Goal: Information Seeking & Learning: Find contact information

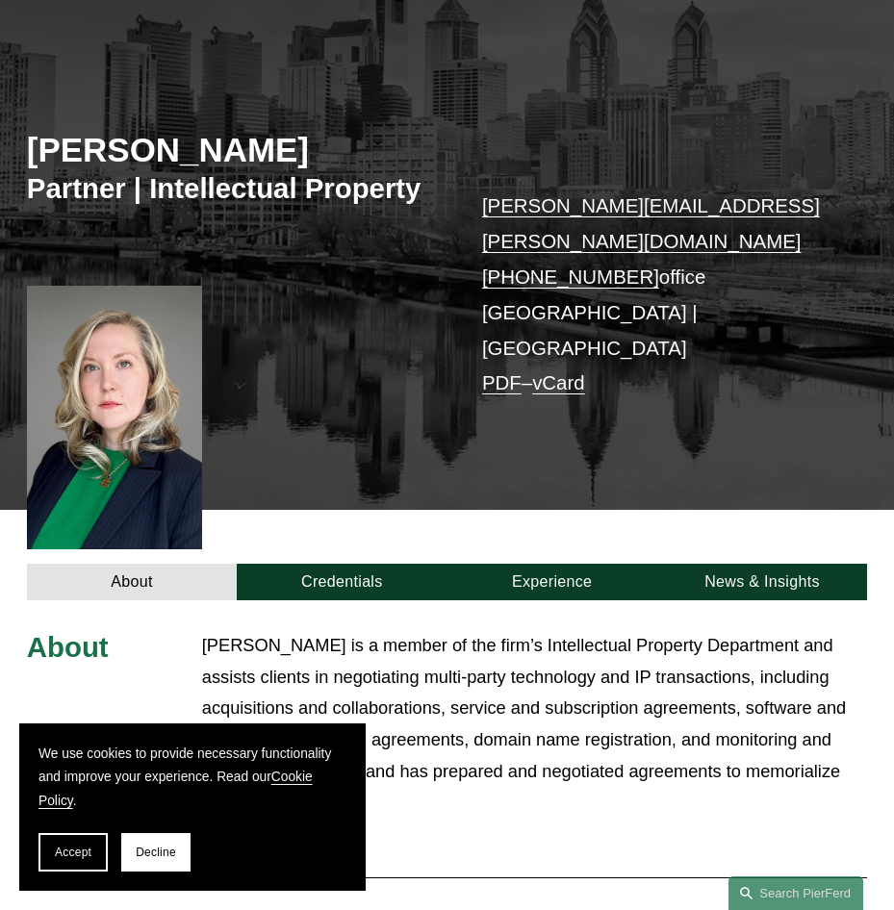
scroll to position [192, 0]
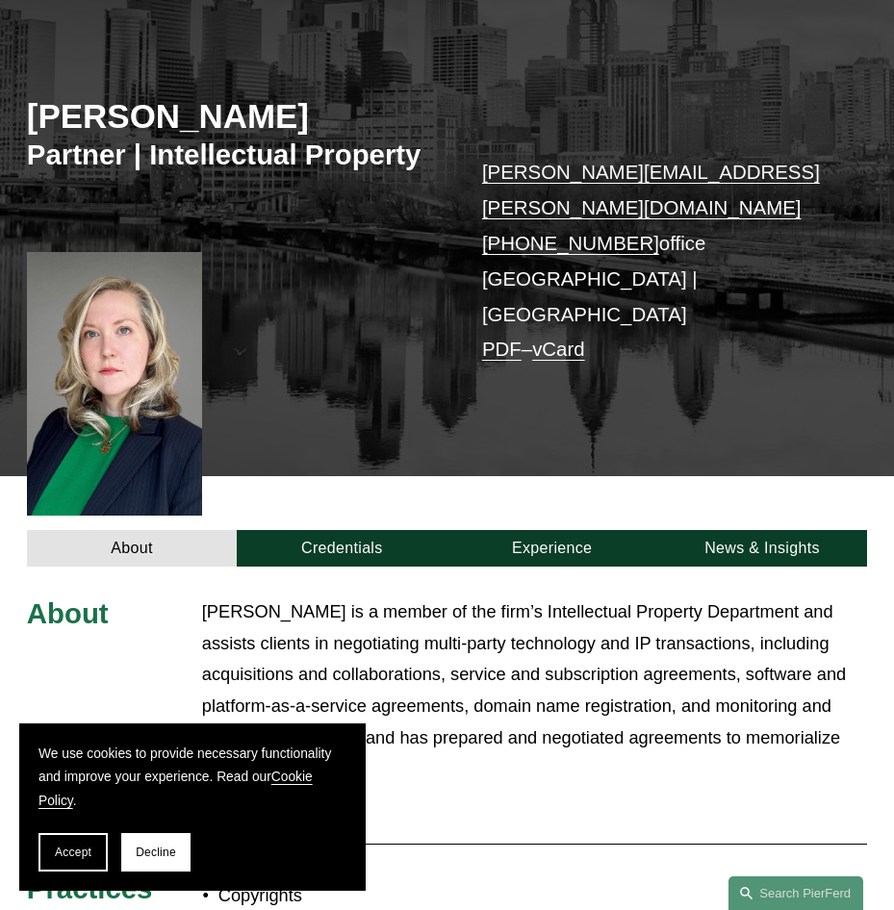
click at [178, 857] on button "Decline" at bounding box center [155, 852] width 69 height 38
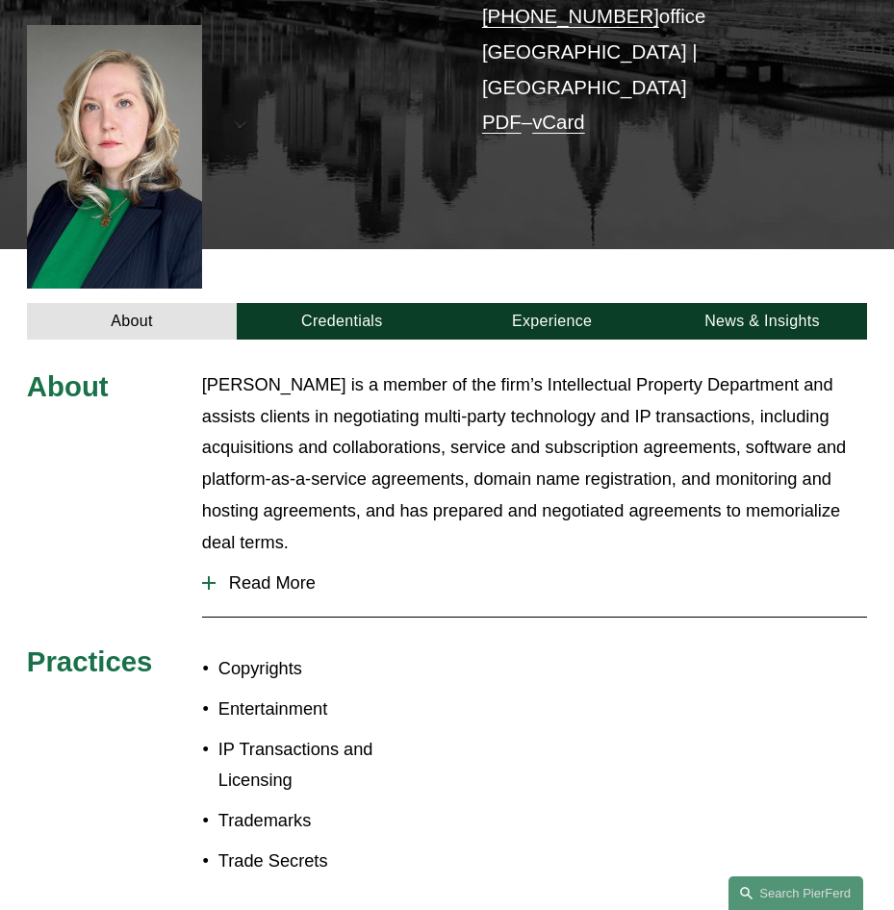
scroll to position [385, 0]
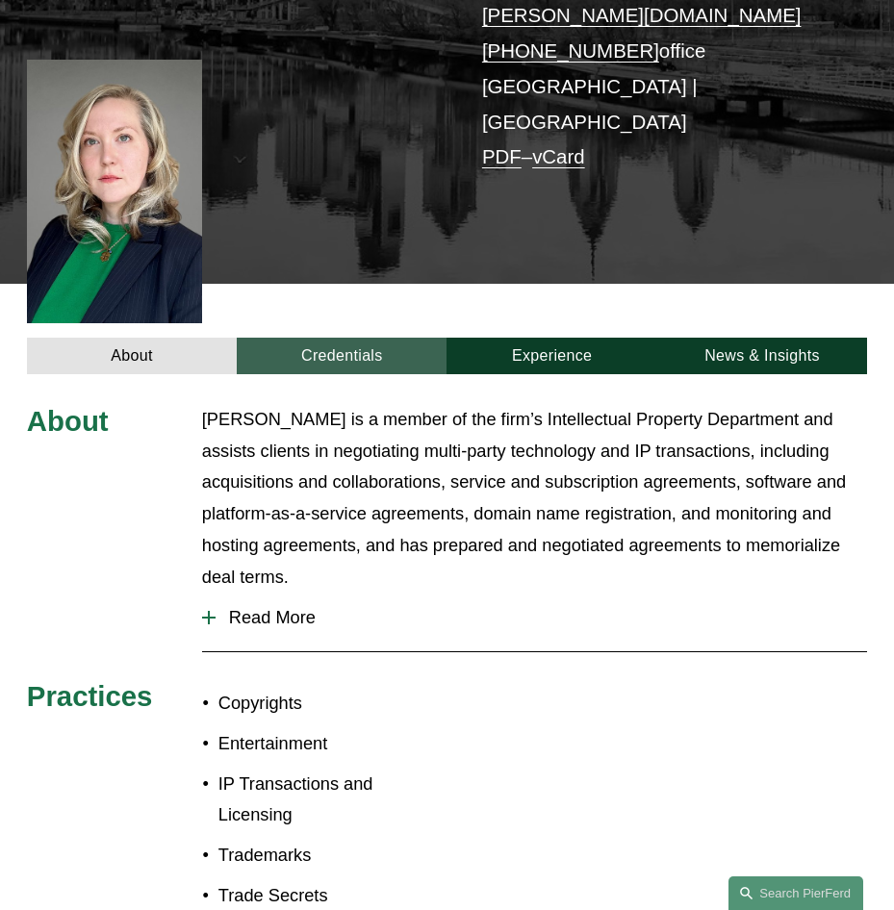
click at [355, 338] on link "Credentials" at bounding box center [342, 356] width 210 height 37
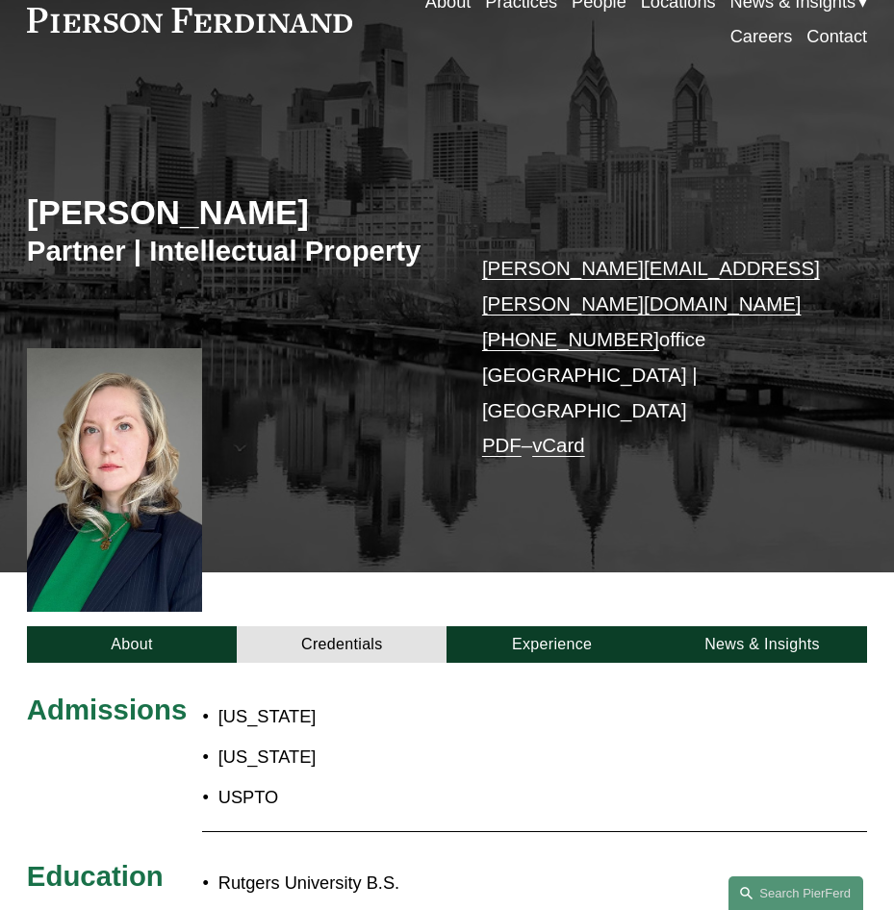
scroll to position [0, 0]
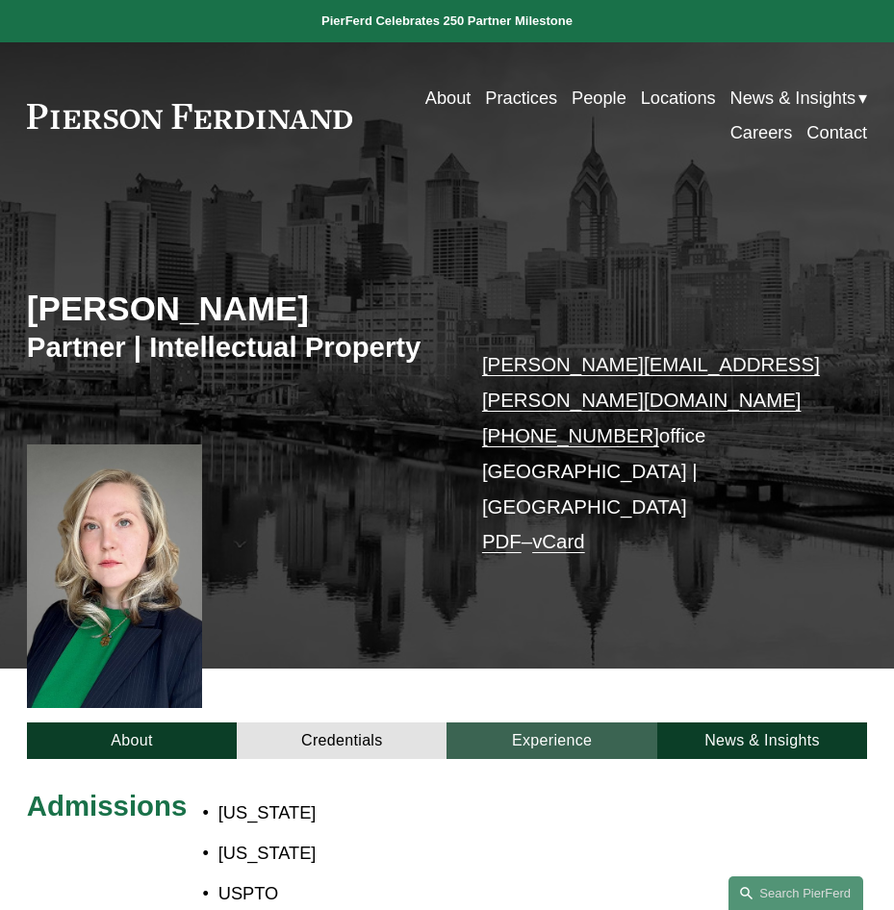
click at [553, 723] on link "Experience" at bounding box center [552, 741] width 210 height 37
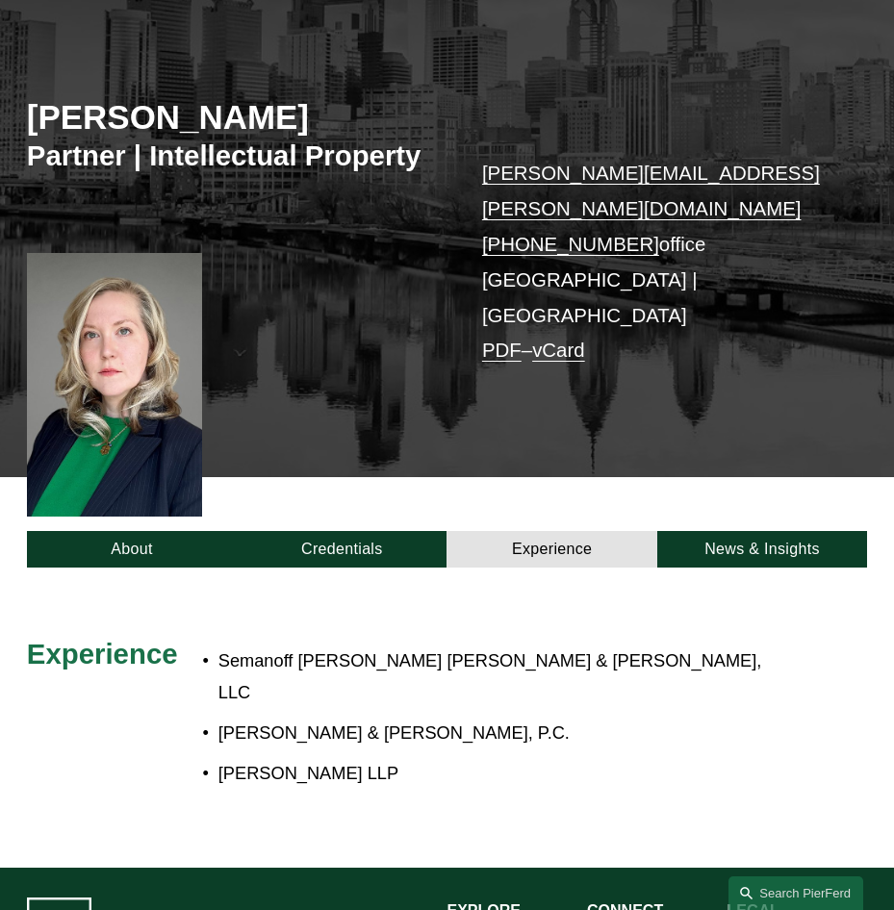
scroll to position [192, 0]
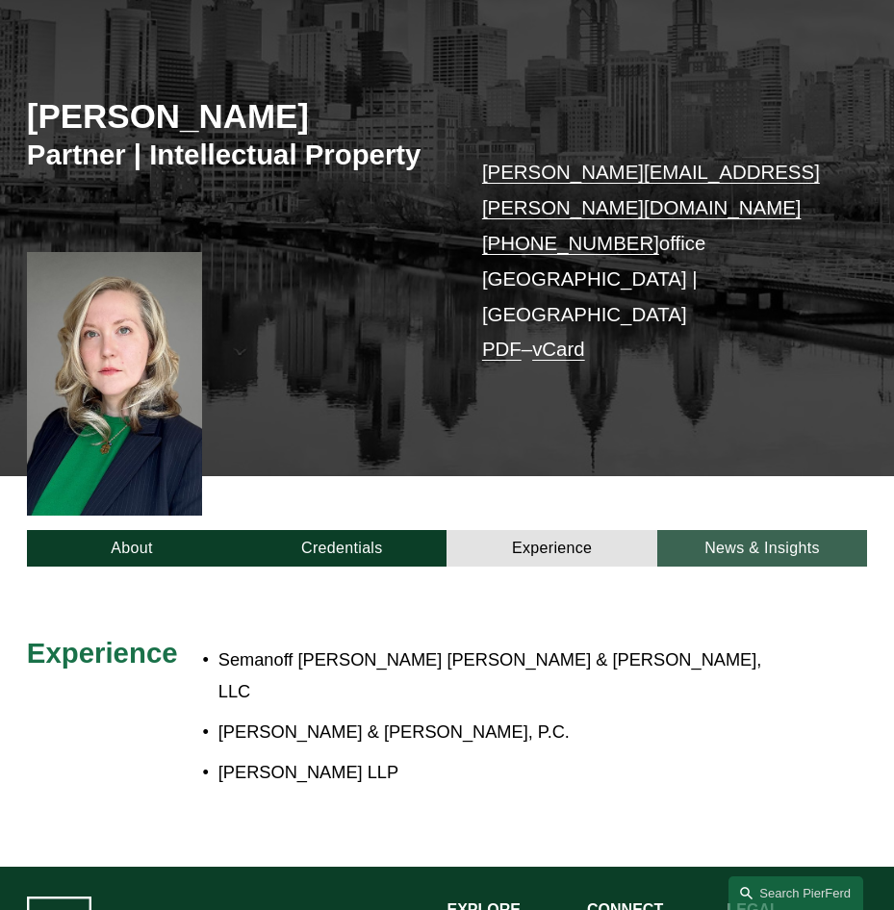
click at [781, 530] on link "News & Insights" at bounding box center [762, 548] width 210 height 37
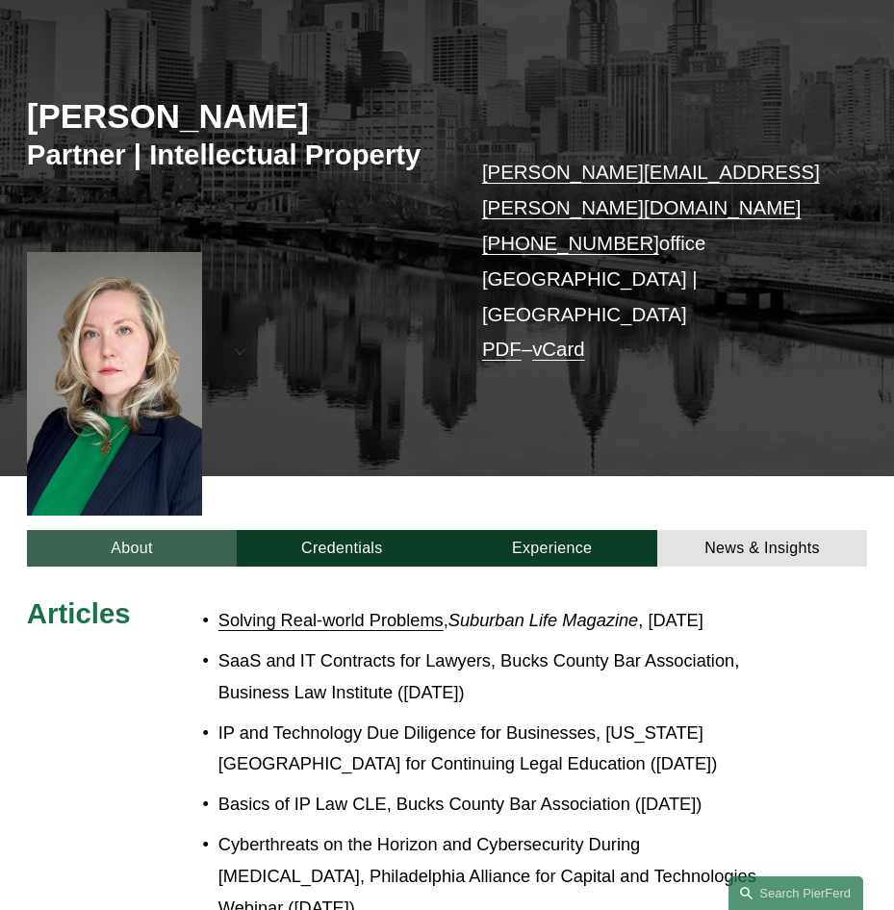
click at [121, 530] on link "About" at bounding box center [132, 548] width 210 height 37
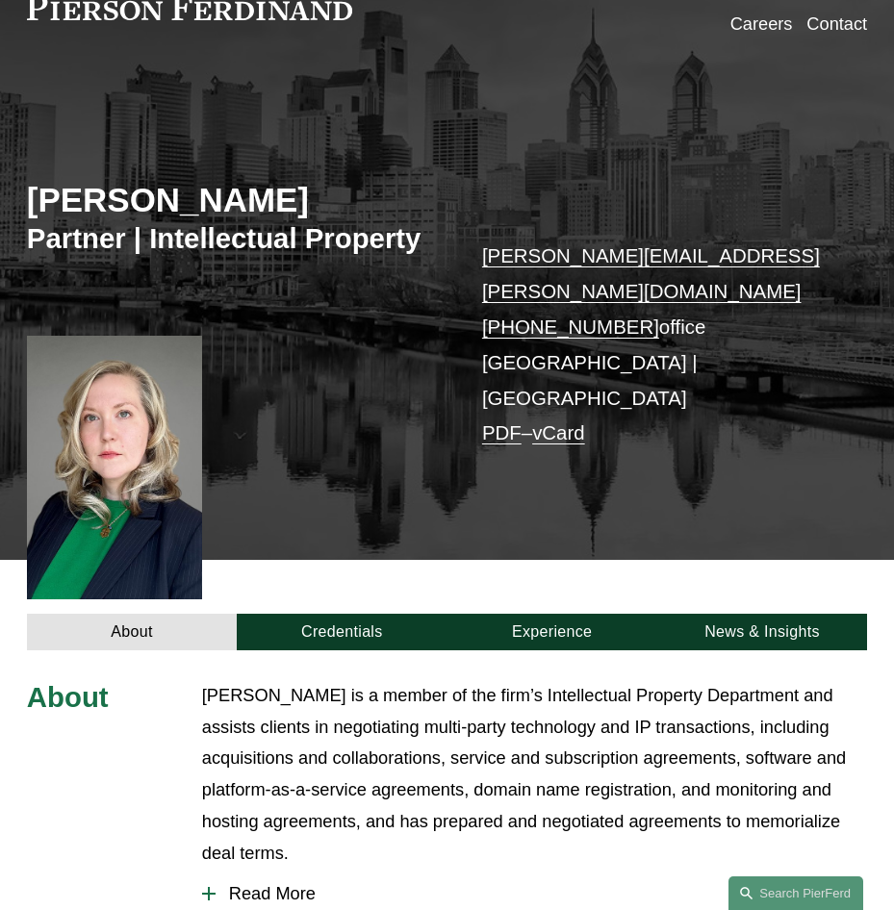
scroll to position [0, 0]
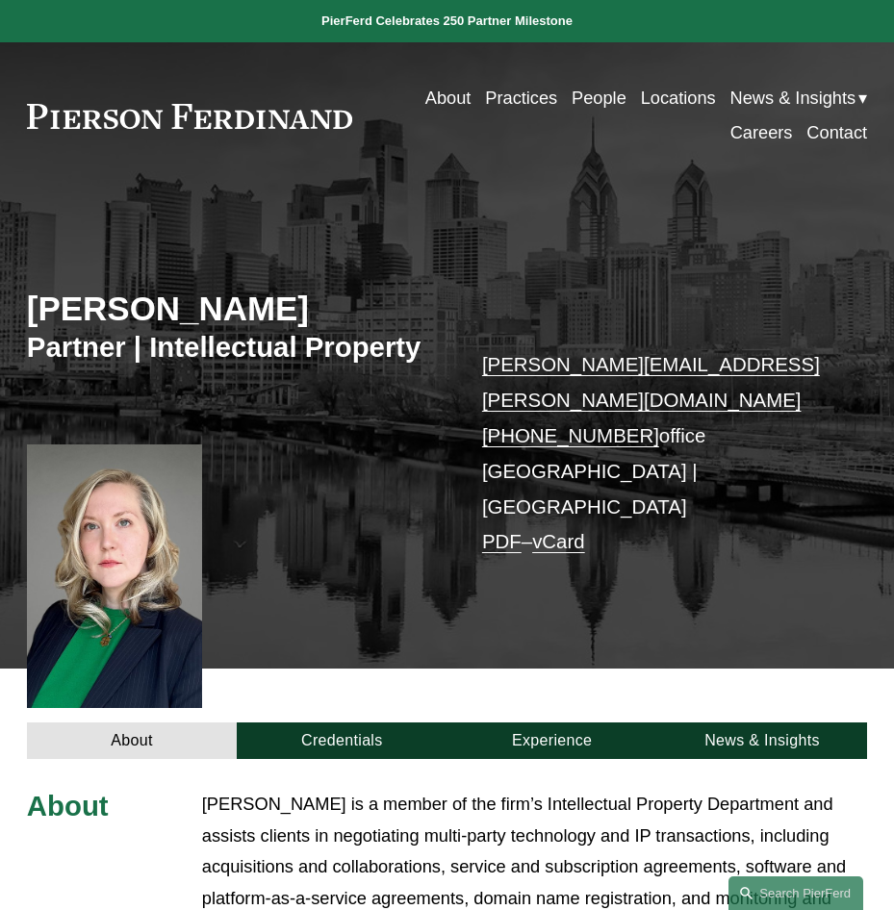
click at [578, 371] on link "nicole.ohara@pierferd.com" at bounding box center [651, 382] width 338 height 58
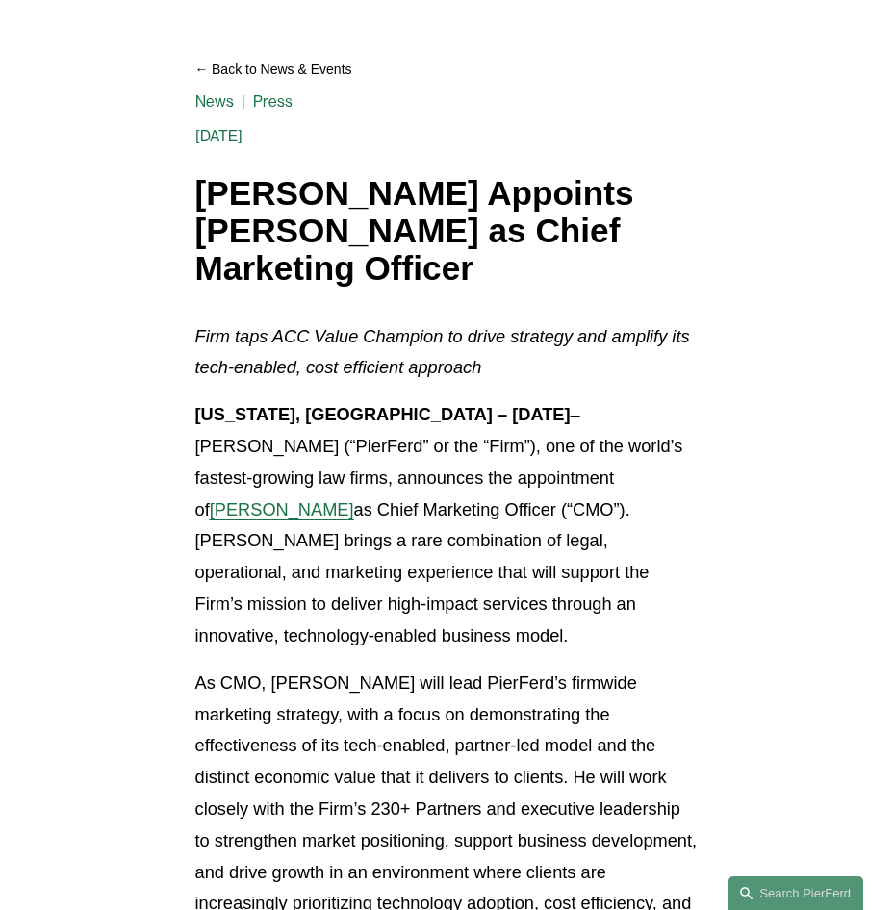
scroll to position [192, 0]
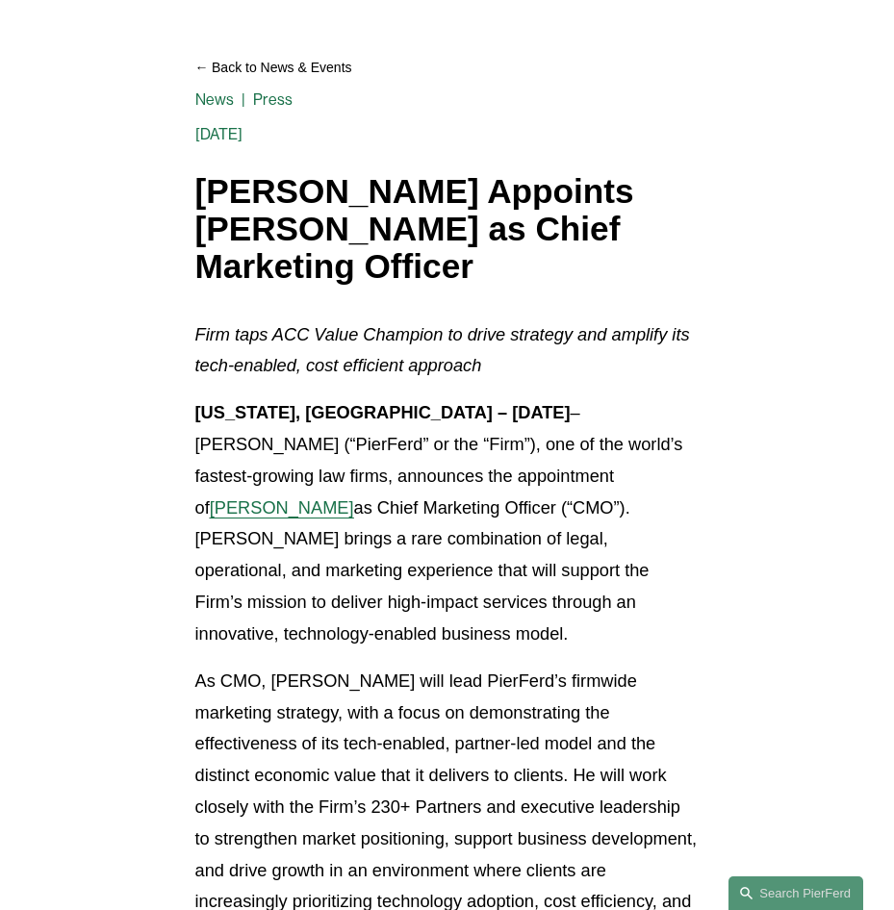
click at [354, 499] on span "[PERSON_NAME]" at bounding box center [282, 508] width 144 height 19
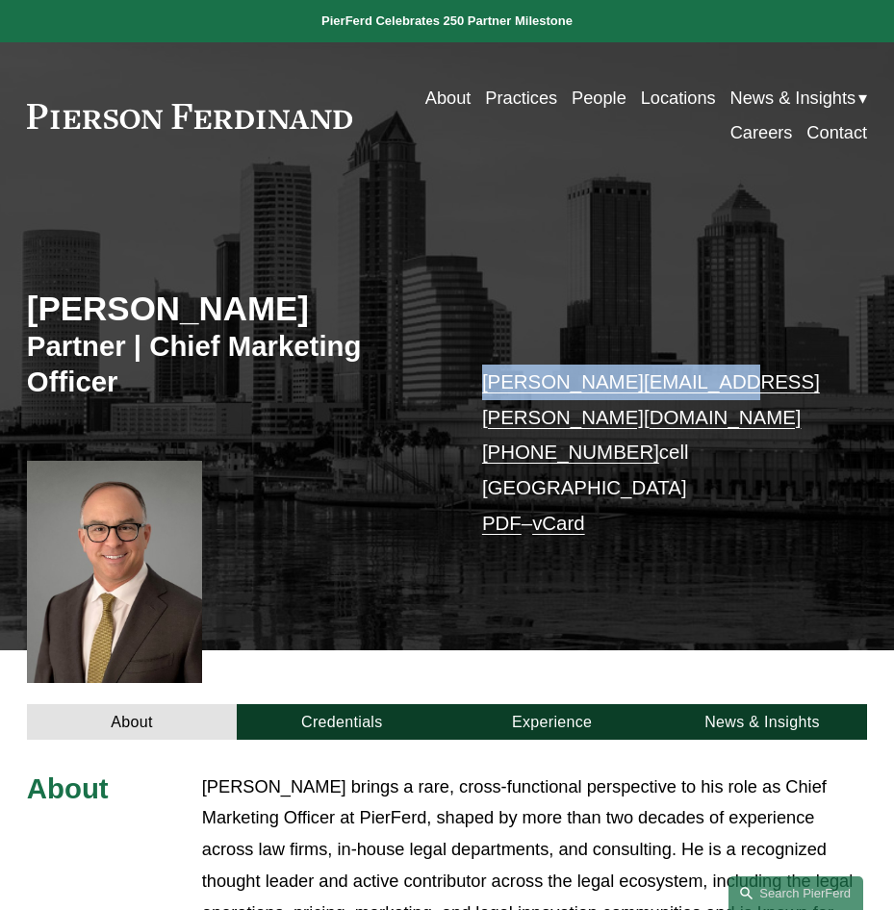
drag, startPoint x: 708, startPoint y: 385, endPoint x: 483, endPoint y: 395, distance: 225.4
click at [483, 395] on p "chris.ochs@pierferd.com +1.215.990.6115 cell Tampa PDF – vCard" at bounding box center [657, 453] width 350 height 177
drag, startPoint x: 483, startPoint y: 395, endPoint x: 583, endPoint y: 386, distance: 100.5
copy link "chris.ochs@pierferd.com"
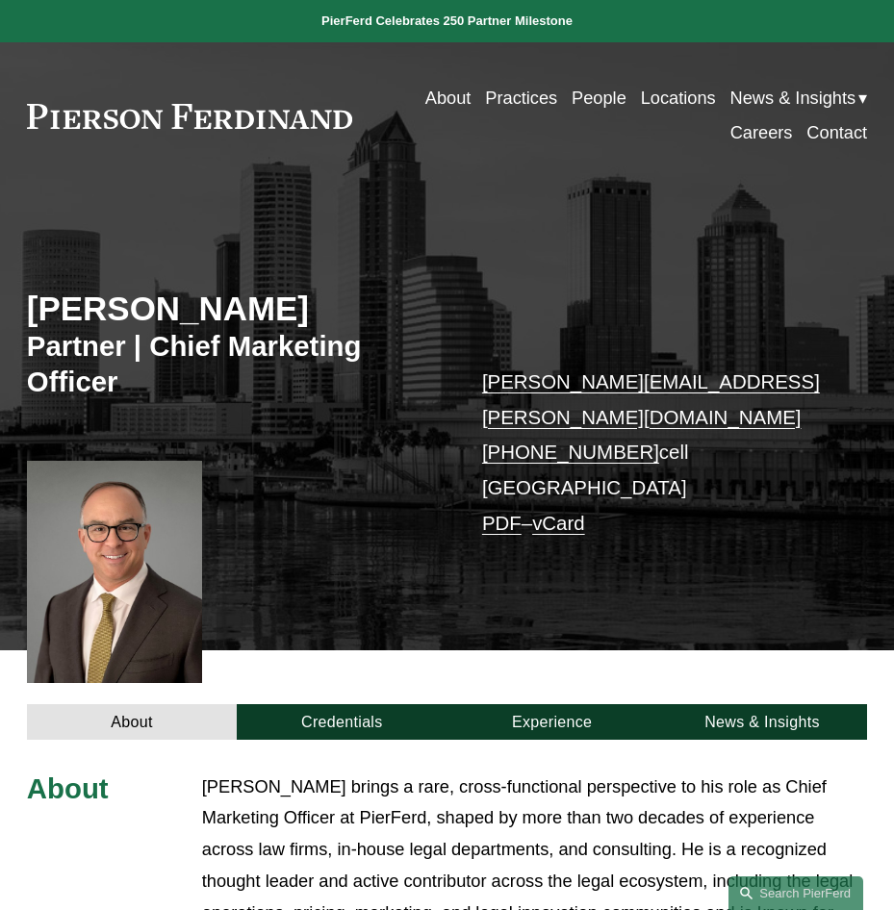
click at [698, 450] on p "chris.ochs@pierferd.com +1.215.990.6115 cell Tampa PDF – vCard" at bounding box center [657, 453] width 350 height 177
drag, startPoint x: 632, startPoint y: 417, endPoint x: 485, endPoint y: 431, distance: 147.9
click at [485, 431] on p "chris.ochs@pierferd.com +1.215.990.6115 cell Tampa PDF – vCard" at bounding box center [657, 453] width 350 height 177
drag, startPoint x: 485, startPoint y: 431, endPoint x: 580, endPoint y: 422, distance: 95.8
copy p "+1.215.990.6115"
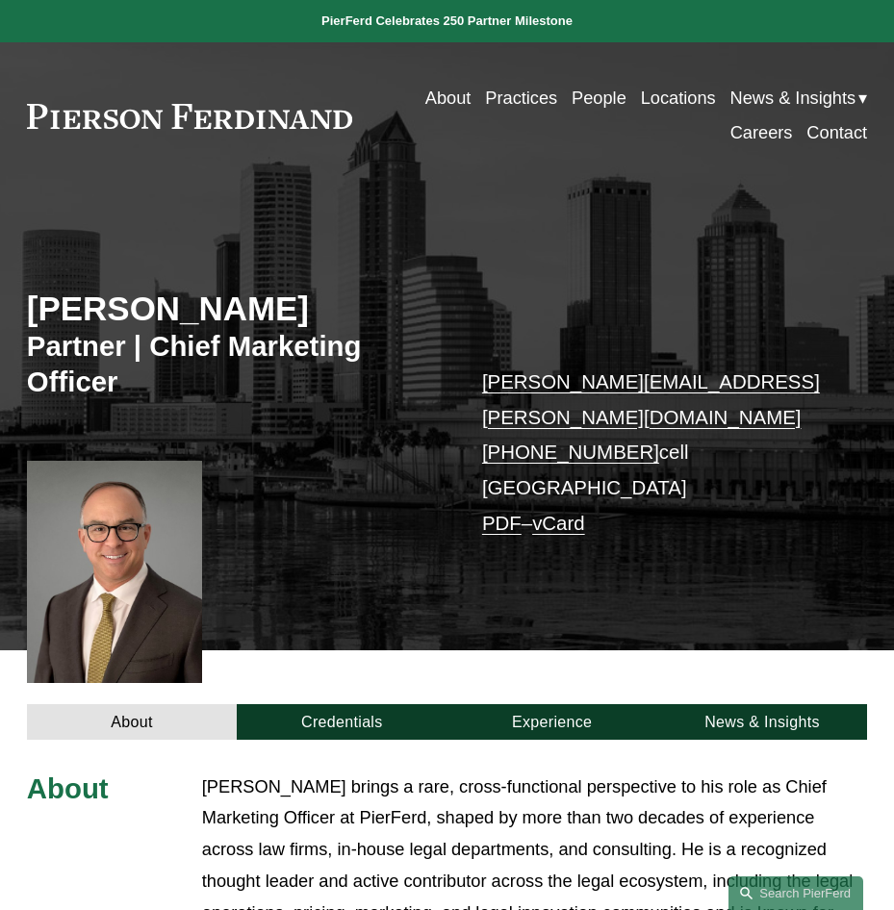
click at [825, 403] on p "chris.ochs@pierferd.com +1.215.990.6115 cell Tampa PDF – vCard" at bounding box center [657, 453] width 350 height 177
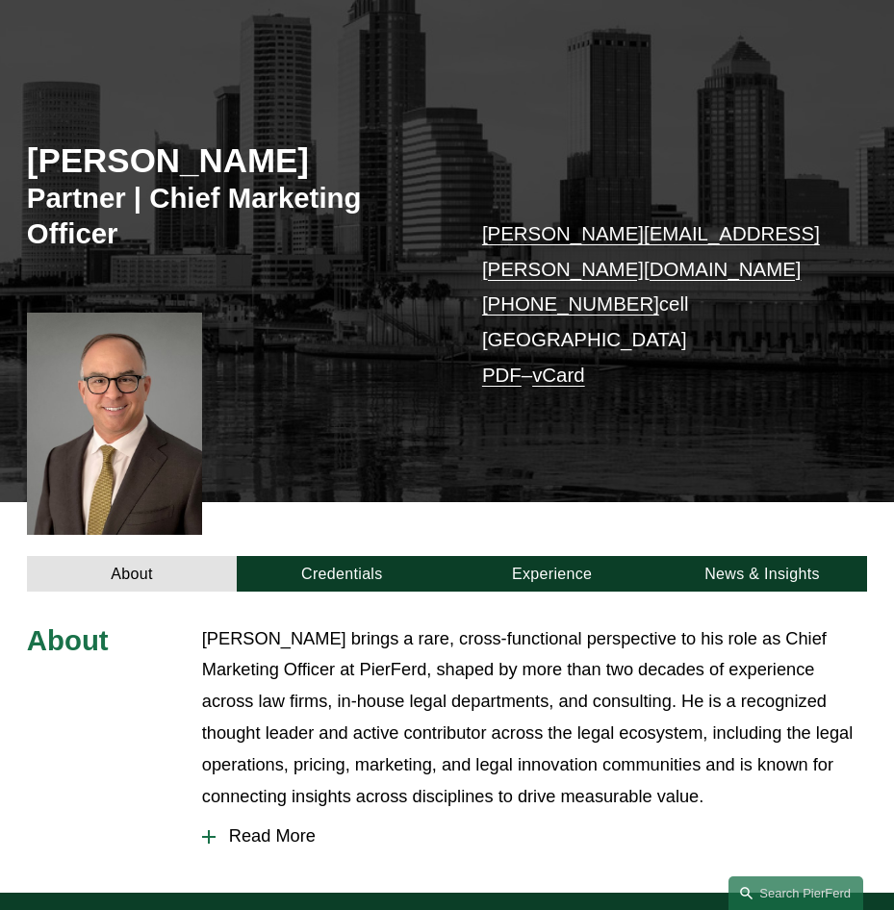
scroll to position [192, 0]
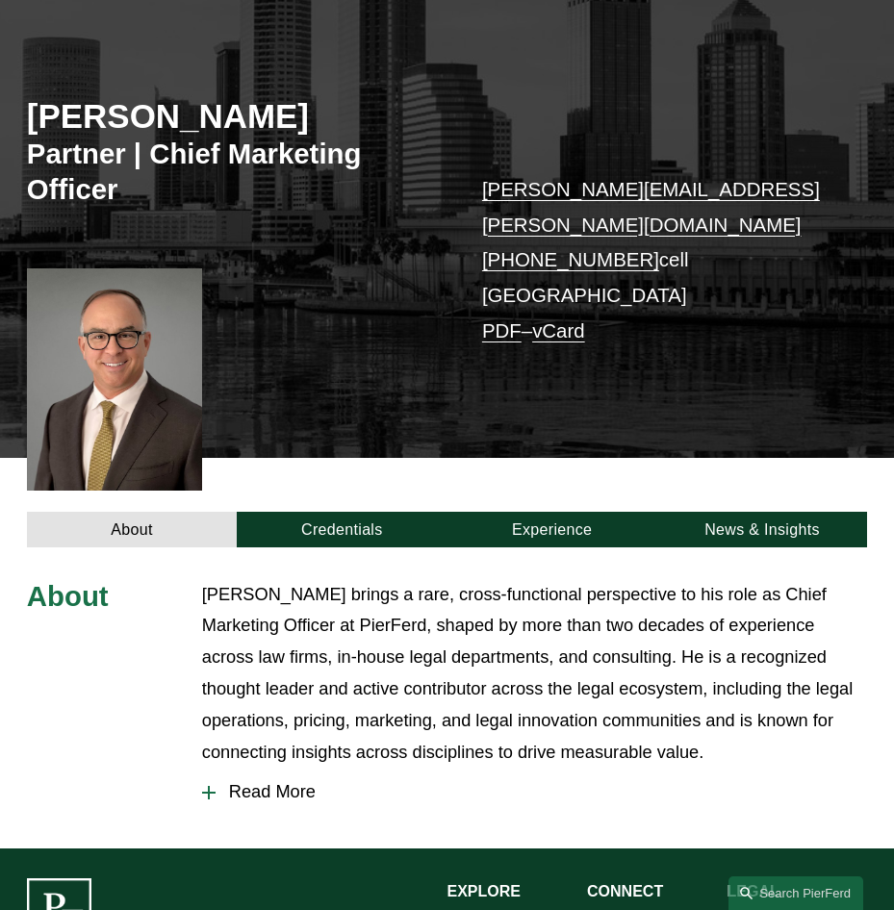
click at [255, 782] on span "Read More" at bounding box center [542, 792] width 652 height 20
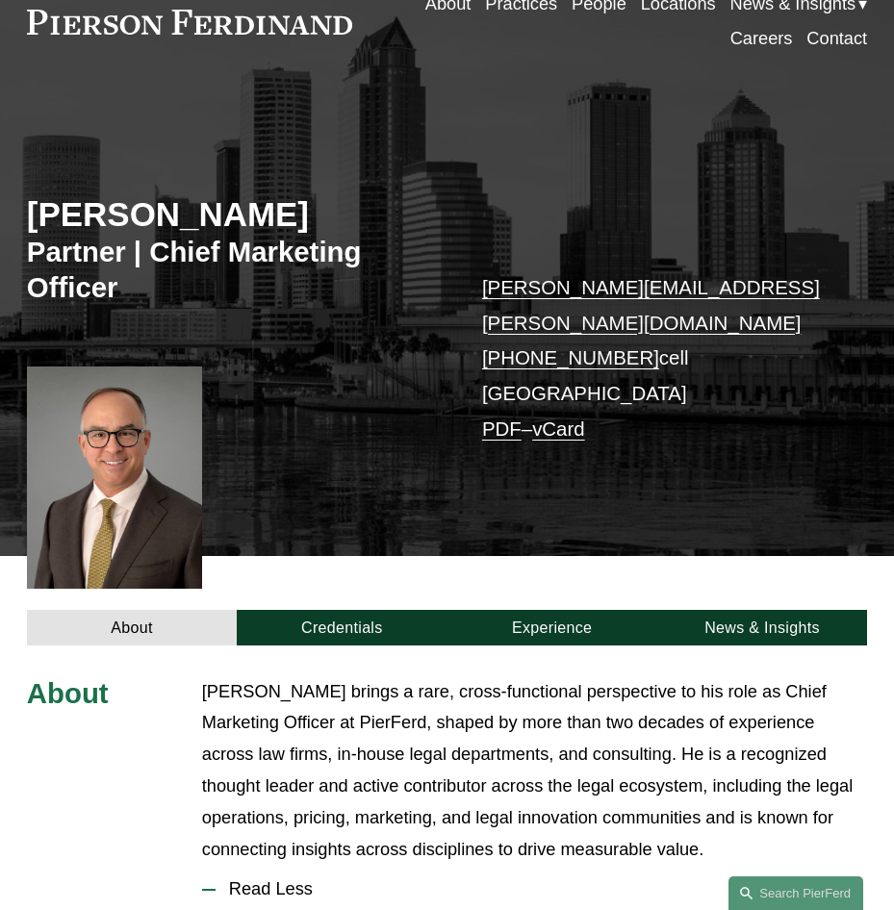
scroll to position [0, 0]
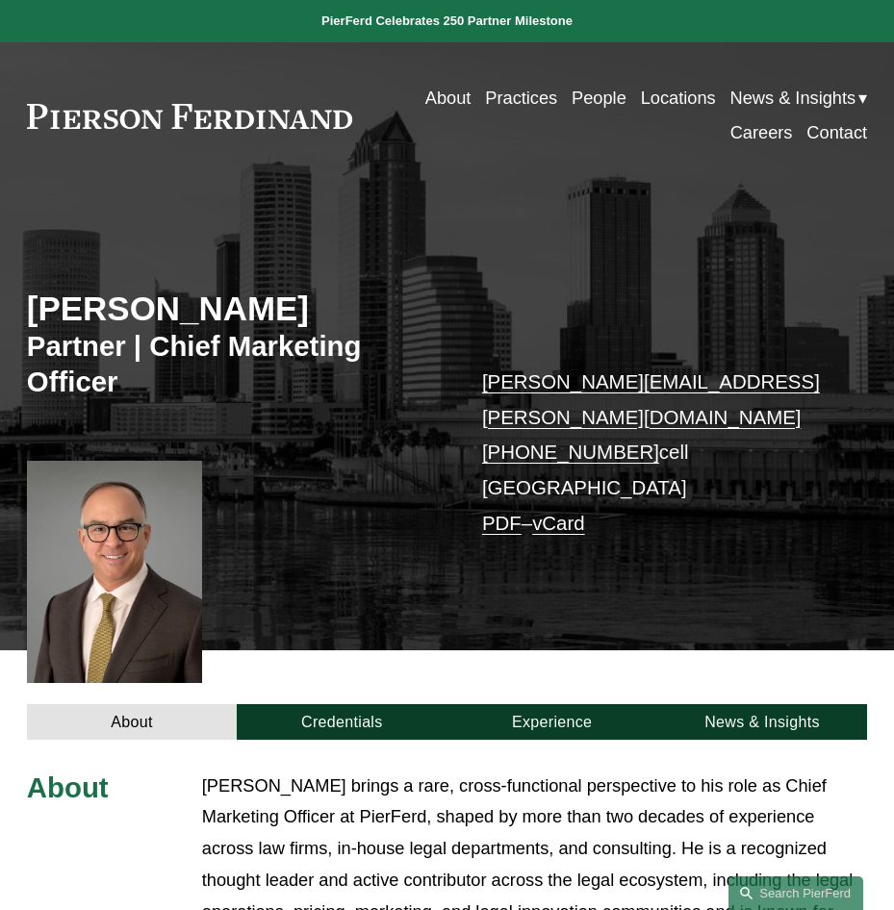
click at [608, 378] on link "chris.ochs@pierferd.com" at bounding box center [651, 400] width 338 height 58
